Goal: Task Accomplishment & Management: Use online tool/utility

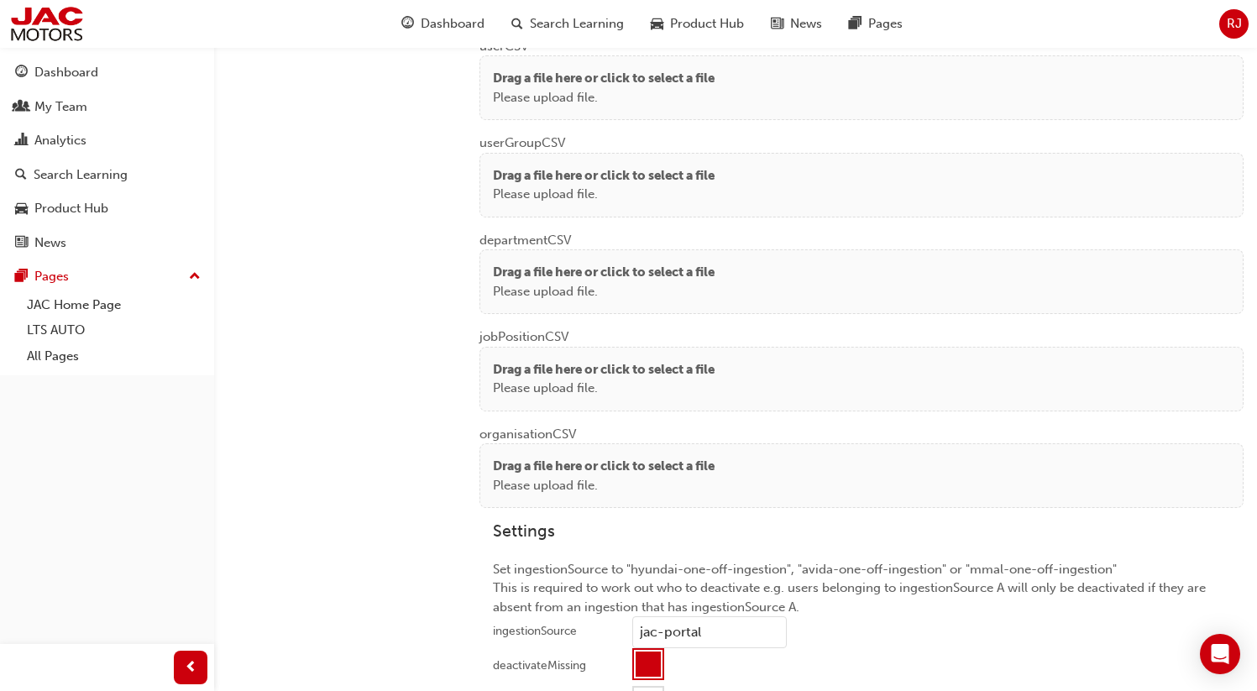
scroll to position [1354, 0]
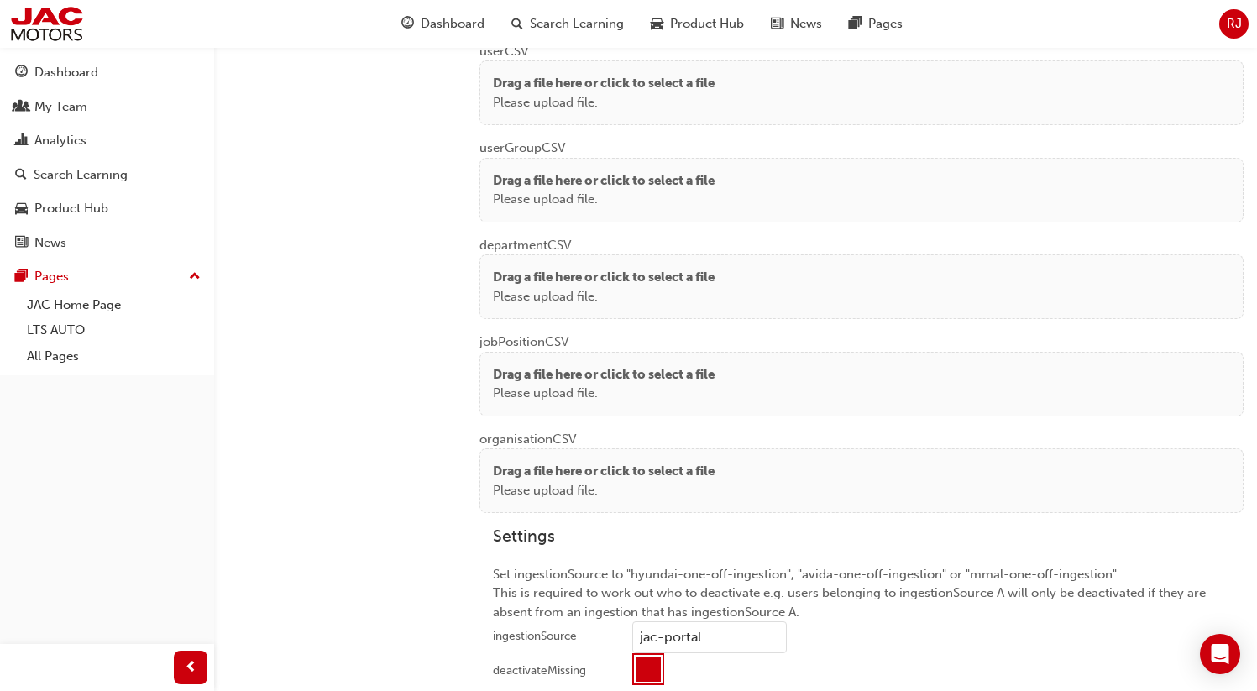
click at [665, 93] on p "Please upload file." at bounding box center [604, 102] width 222 height 19
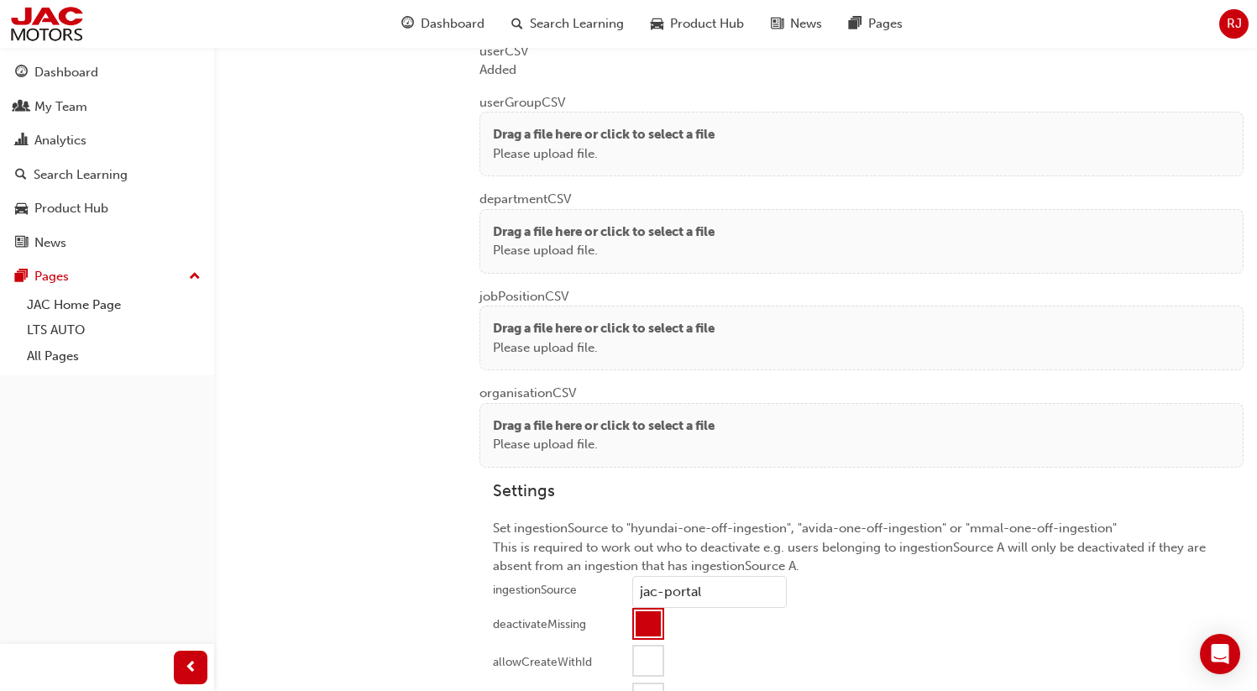
click at [499, 135] on p "Drag a file here or click to select a file" at bounding box center [604, 134] width 222 height 19
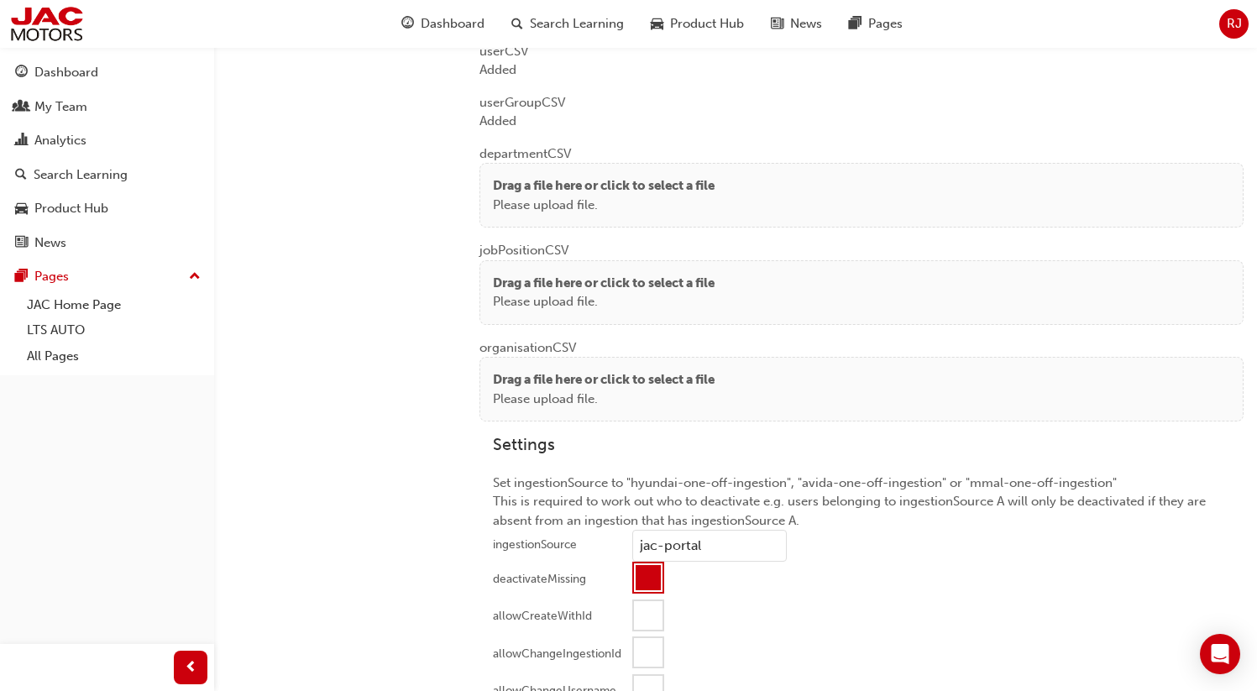
click at [530, 188] on p "Drag a file here or click to select a file" at bounding box center [604, 185] width 222 height 19
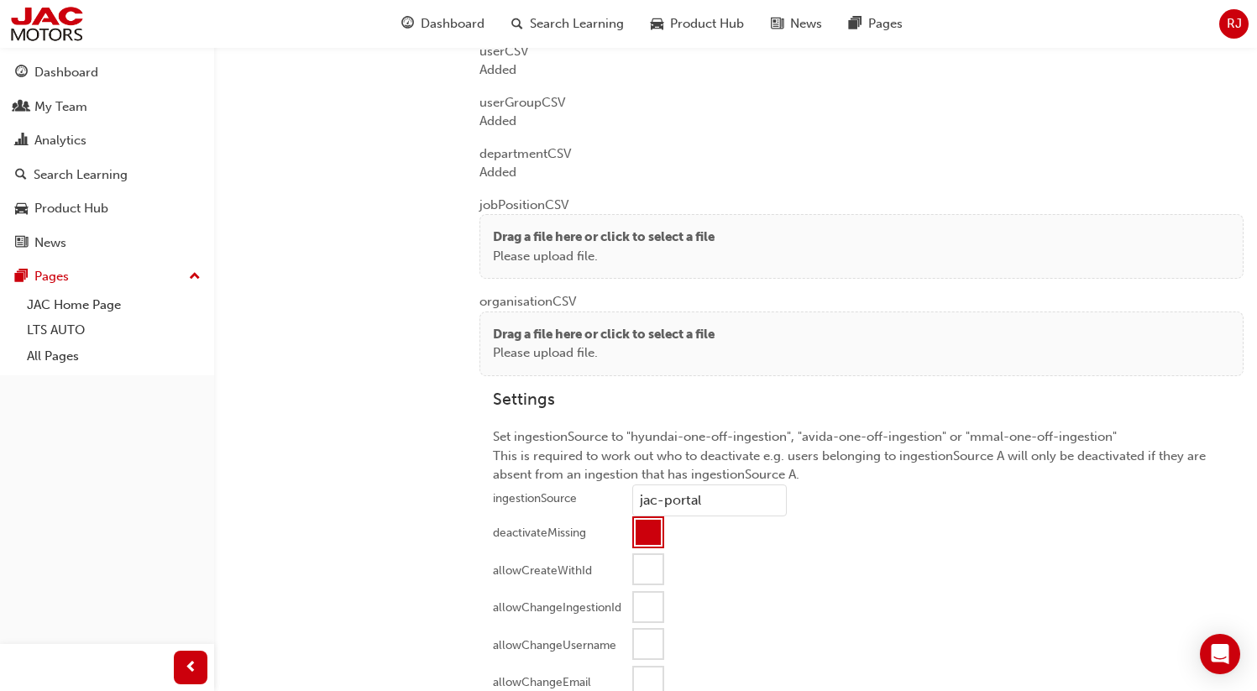
click at [549, 238] on p "Drag a file here or click to select a file" at bounding box center [604, 236] width 222 height 19
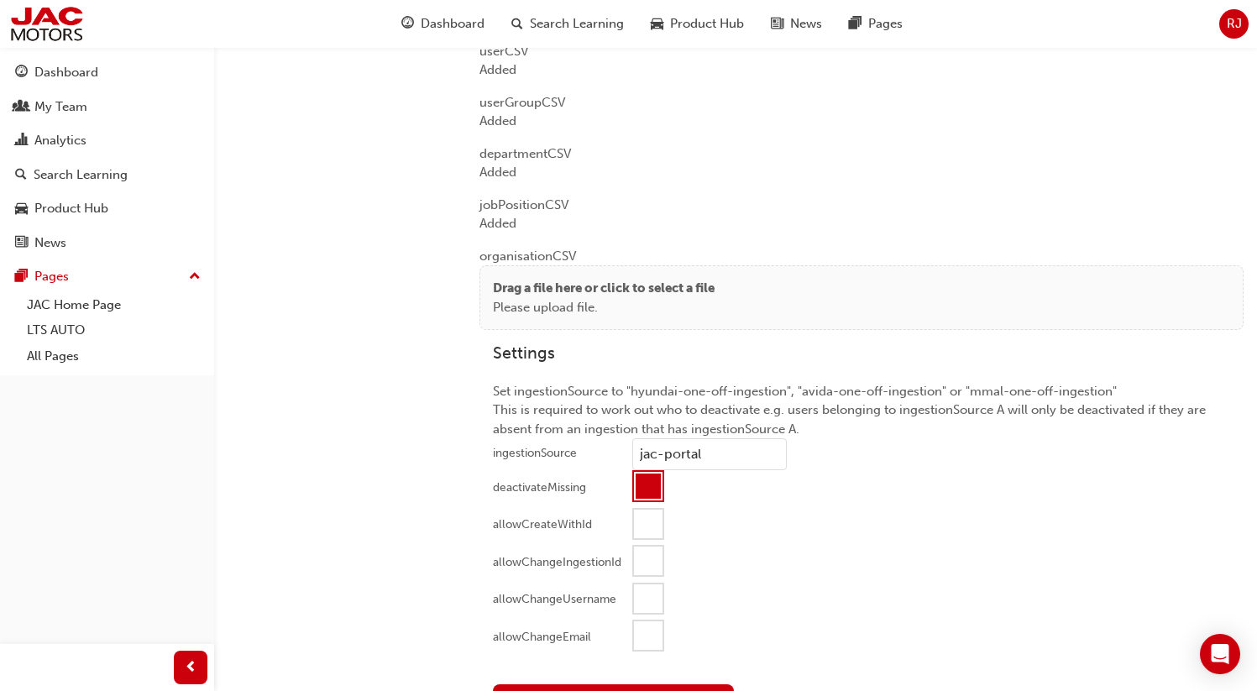
click at [560, 311] on p "Please upload file." at bounding box center [604, 307] width 222 height 19
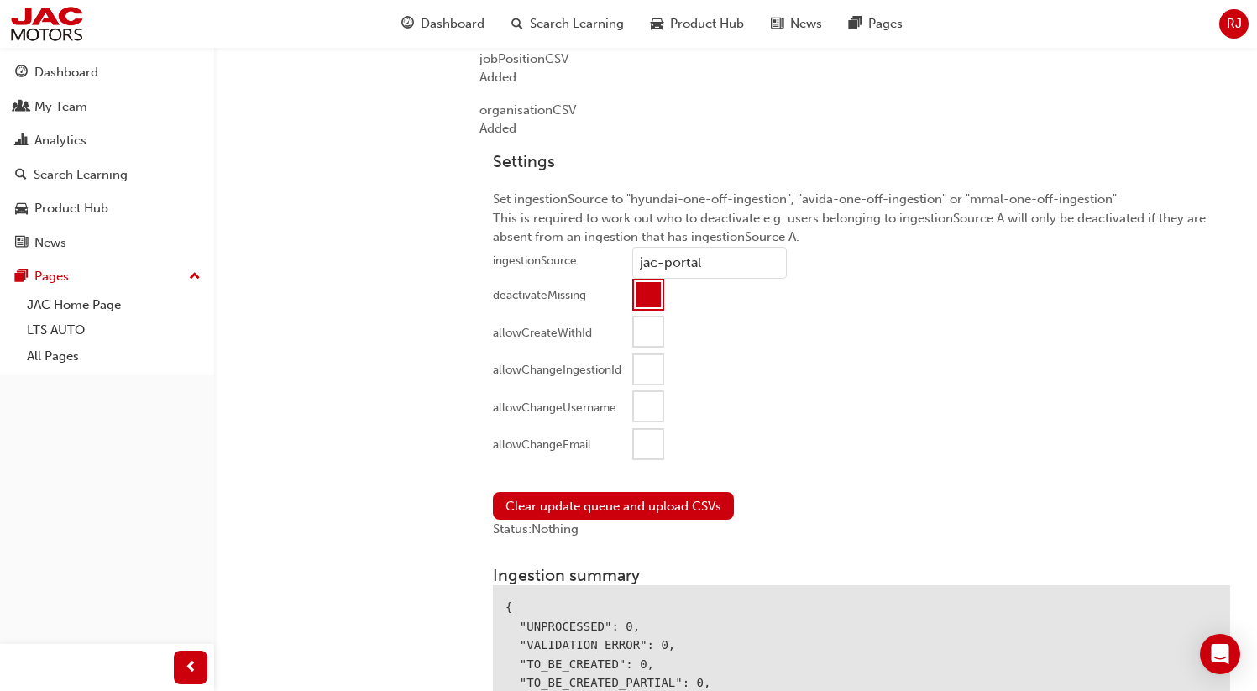
scroll to position [1569, 0]
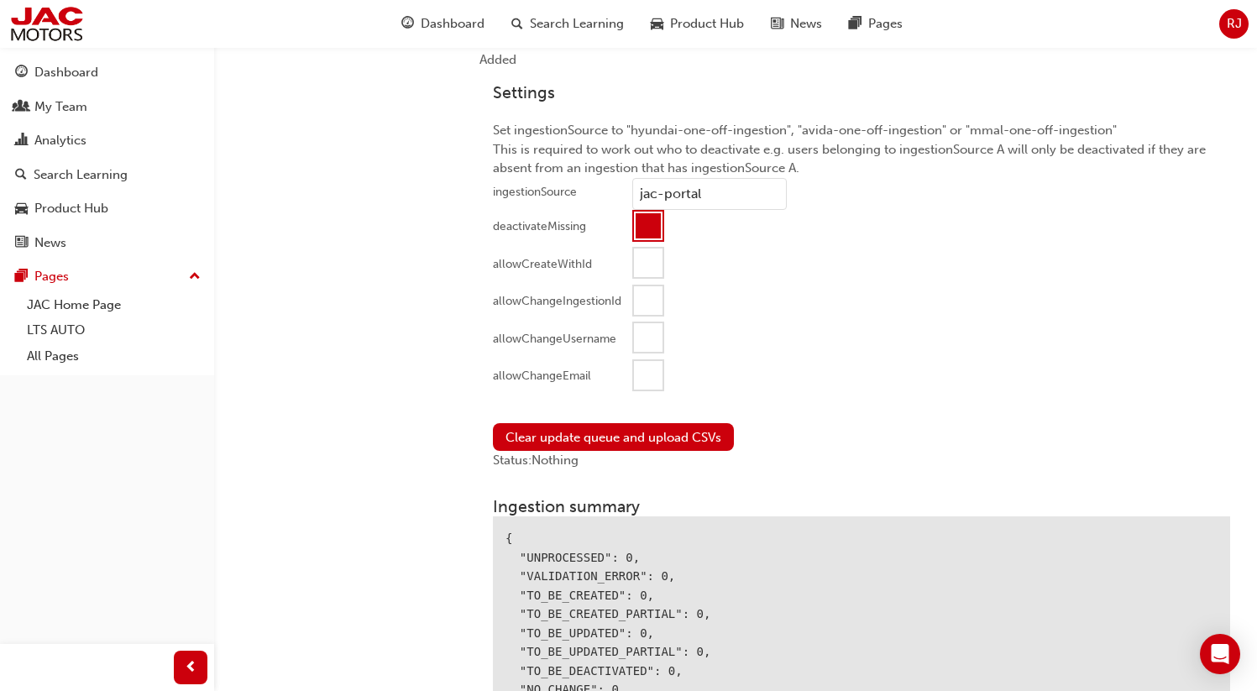
click at [661, 364] on div at bounding box center [648, 375] width 29 height 29
click at [638, 435] on button "Clear update queue and upload CSVs" at bounding box center [613, 437] width 241 height 28
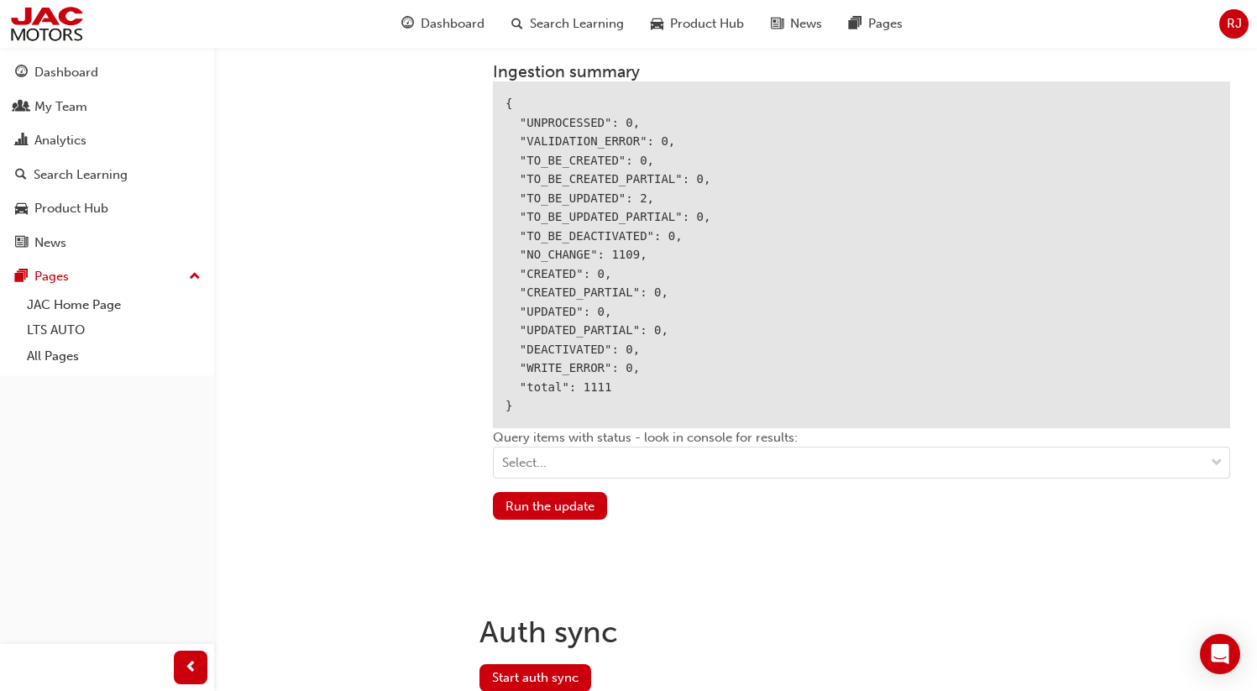
scroll to position [2017, 0]
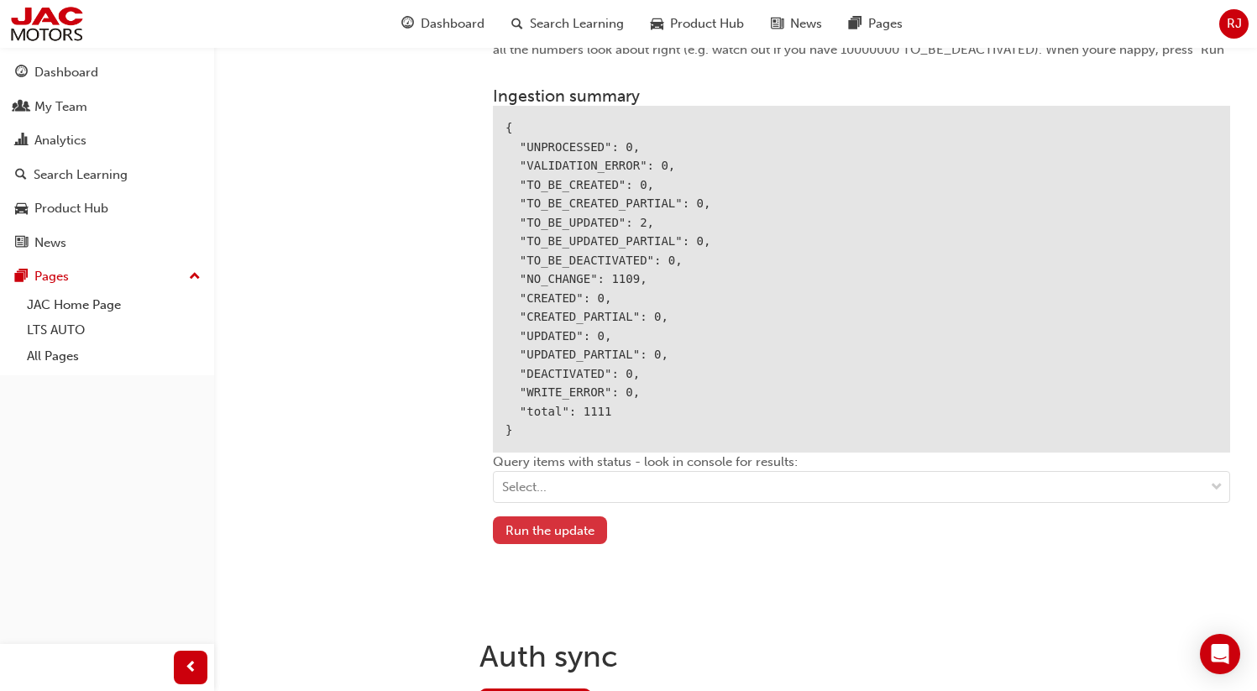
click at [538, 530] on button "Run the update" at bounding box center [550, 530] width 114 height 28
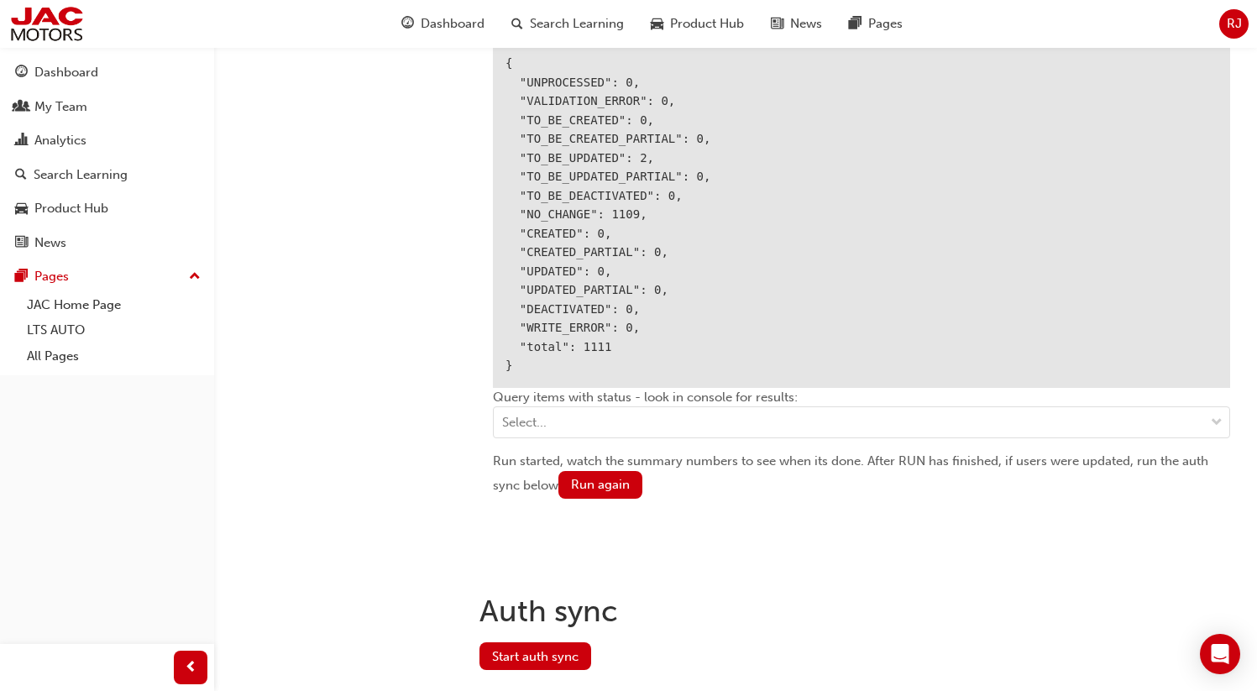
scroll to position [2100, 0]
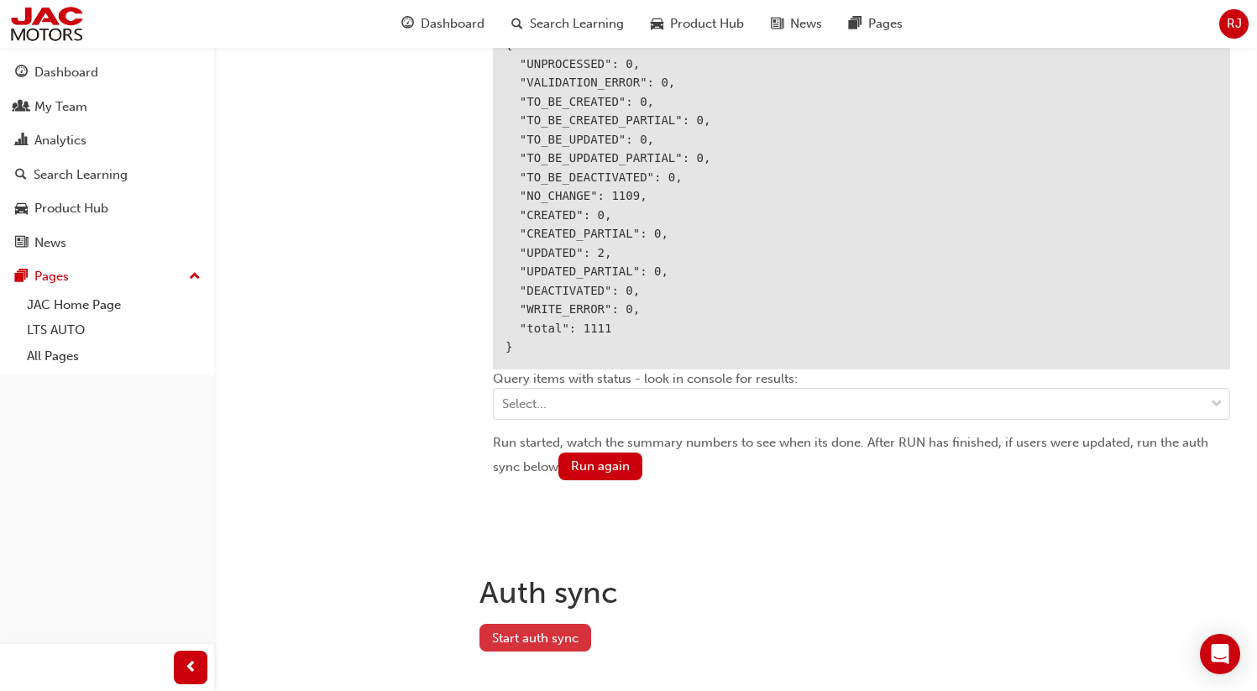
click at [509, 637] on button "Start auth sync" at bounding box center [535, 638] width 112 height 28
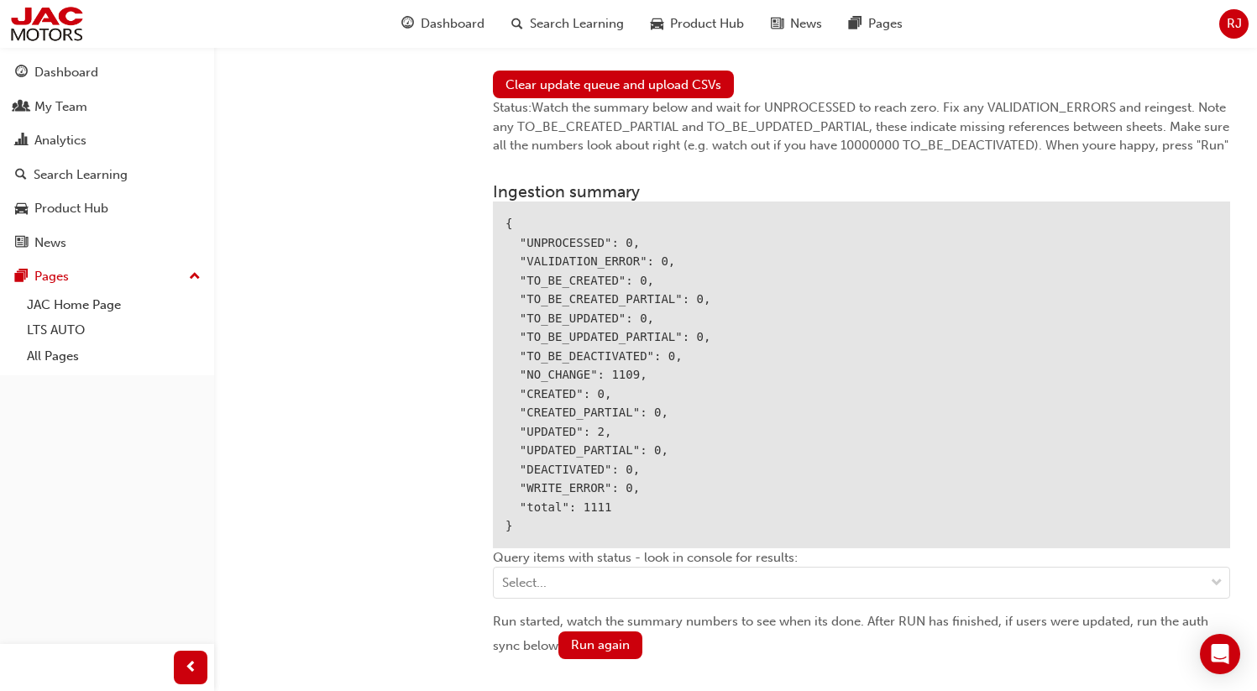
scroll to position [1856, 0]
